Goal: Task Accomplishment & Management: Use online tool/utility

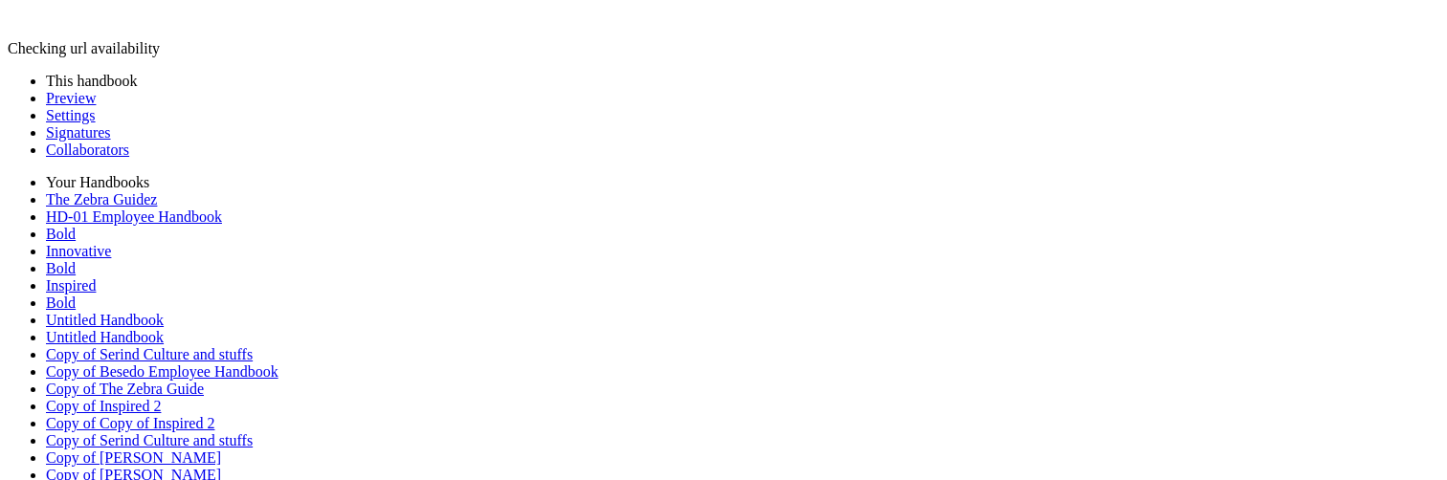
scroll to position [1415, 0]
